Goal: Navigation & Orientation: Find specific page/section

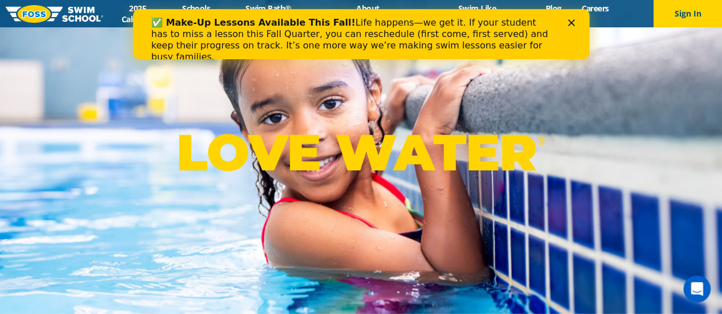
click at [576, 25] on div "Close" at bounding box center [572, 22] width 11 height 7
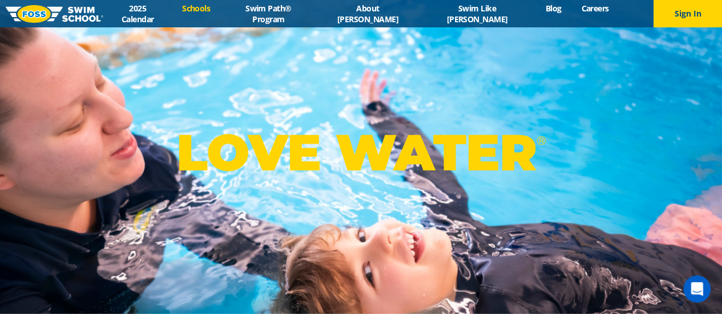
click at [220, 11] on link "Schools" at bounding box center [196, 8] width 48 height 11
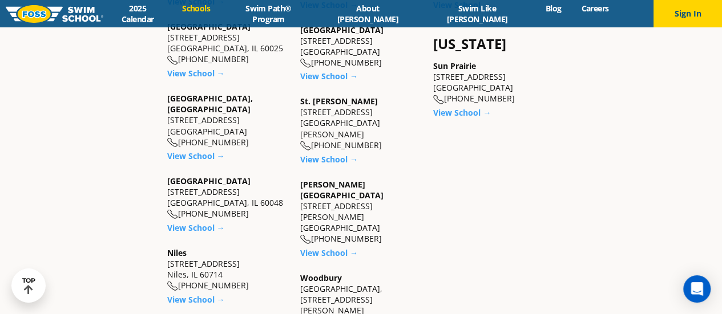
scroll to position [952, 0]
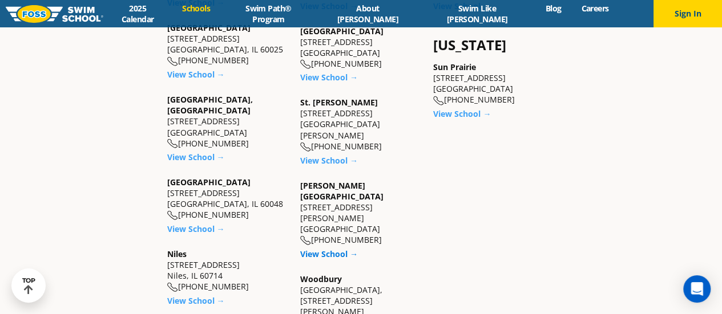
click at [339, 248] on link "View School →" at bounding box center [329, 253] width 58 height 11
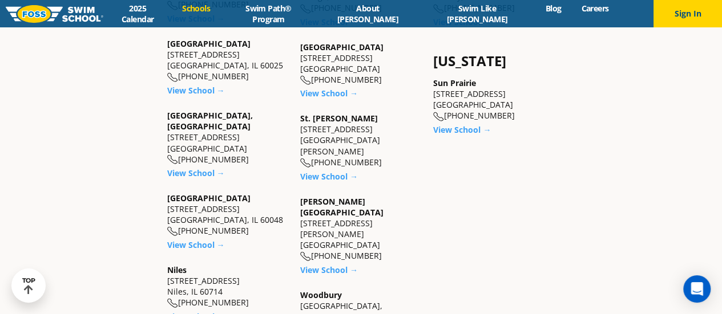
scroll to position [933, 0]
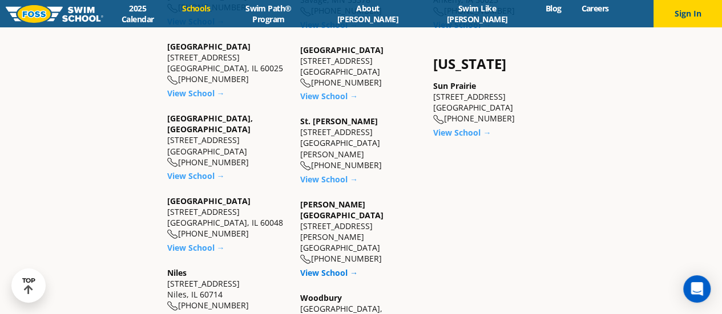
click at [321, 267] on link "View School →" at bounding box center [329, 272] width 58 height 11
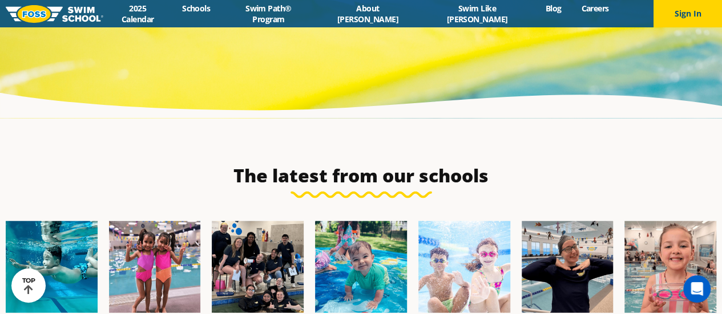
scroll to position [3678, 0]
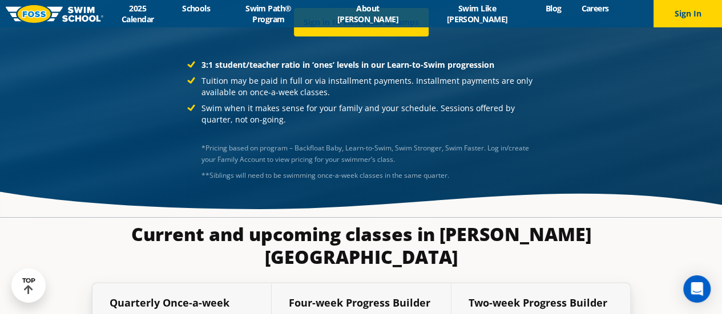
scroll to position [2358, 0]
